Goal: Task Accomplishment & Management: Manage account settings

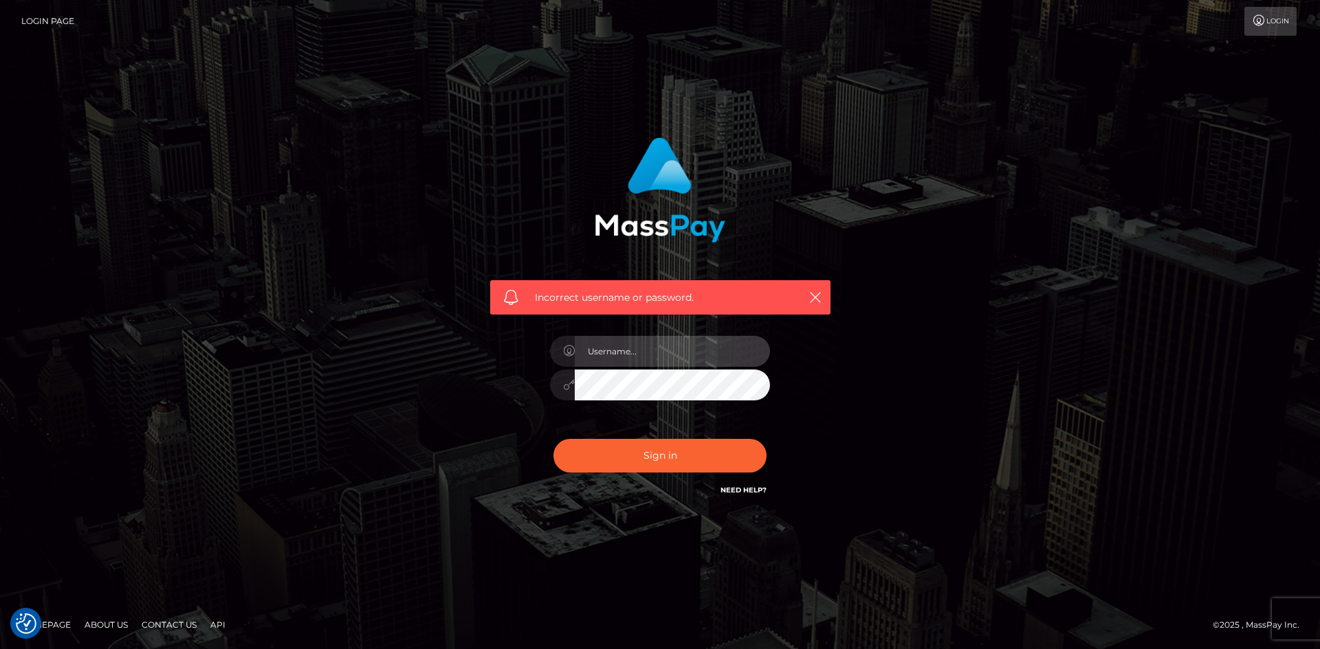
click at [660, 361] on input "text" at bounding box center [672, 351] width 195 height 31
type input "[EMAIL_ADDRESS][DOMAIN_NAME]"
click at [718, 460] on button "Sign in" at bounding box center [659, 456] width 213 height 34
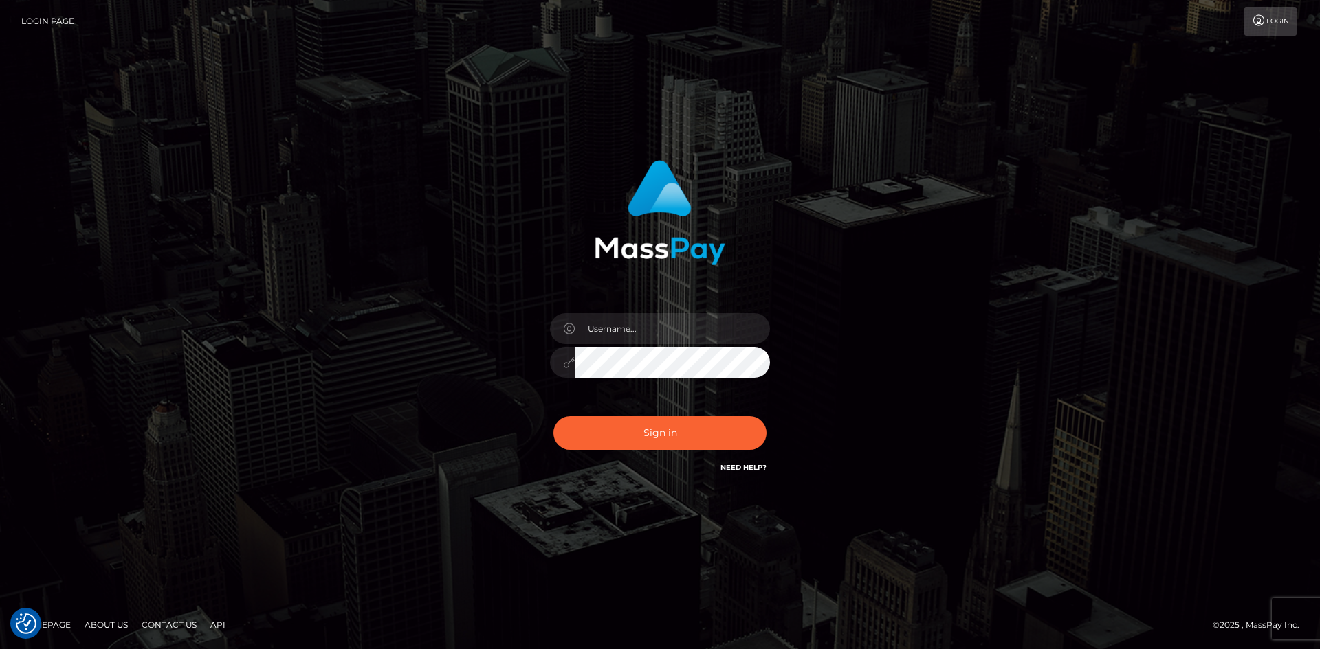
click at [1265, 22] on link "Login" at bounding box center [1270, 21] width 52 height 29
click at [1282, 18] on link "Login" at bounding box center [1270, 21] width 52 height 29
click at [49, 13] on link "Login Page" at bounding box center [47, 21] width 53 height 29
